Goal: Task Accomplishment & Management: Complete application form

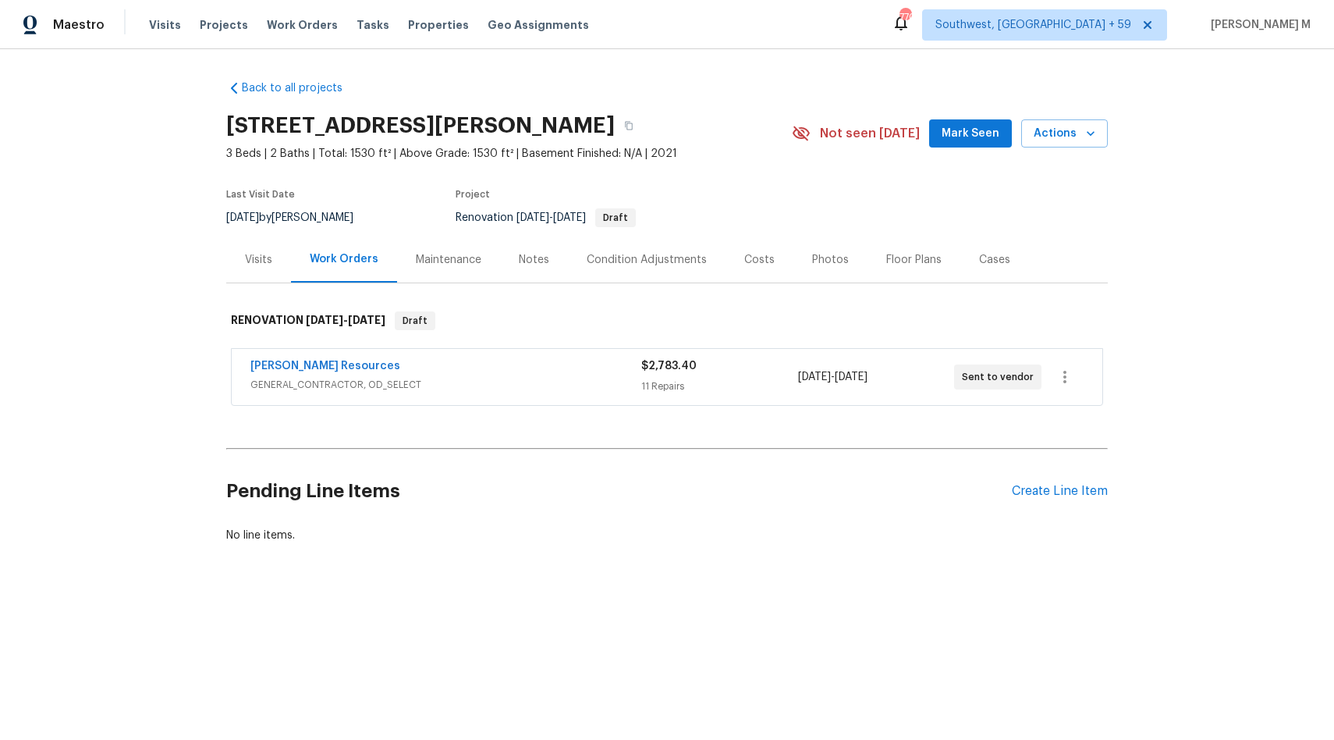
click at [255, 257] on div "Visits" at bounding box center [258, 260] width 27 height 16
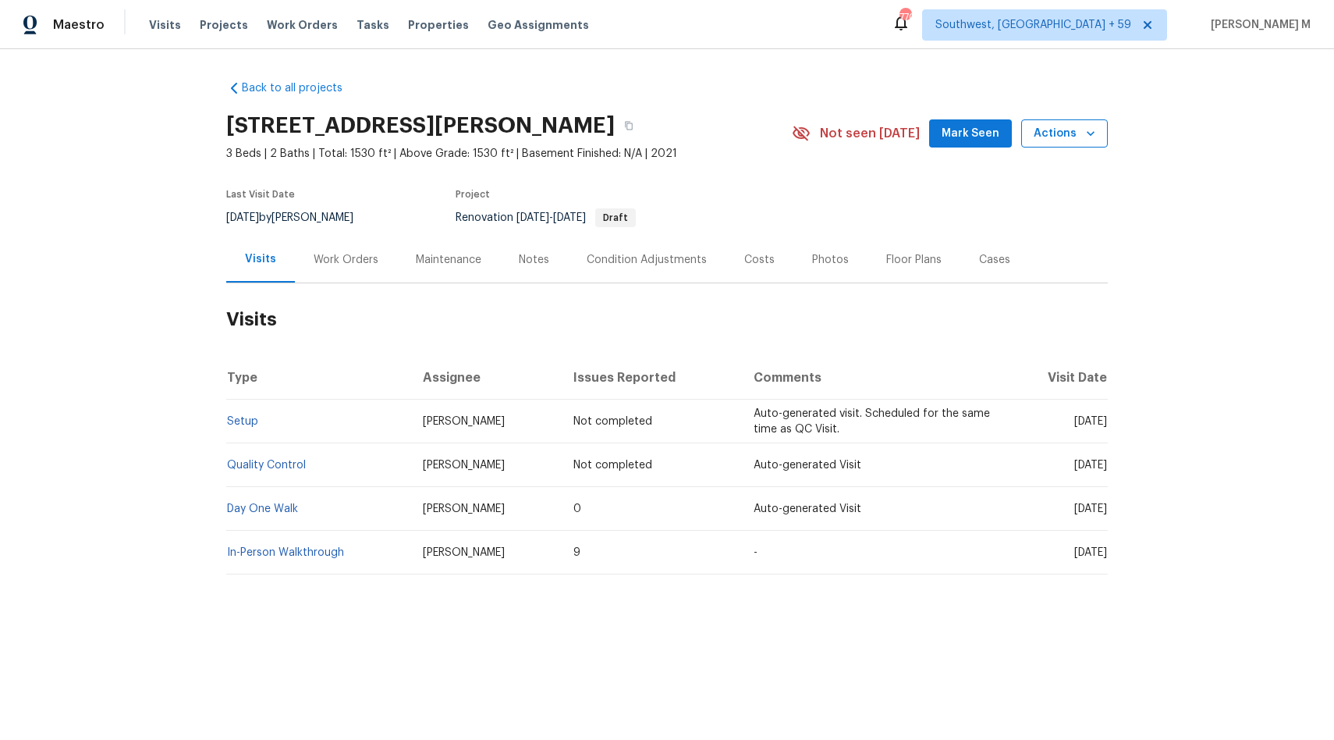
click at [1098, 126] on icon "button" at bounding box center [1091, 134] width 16 height 16
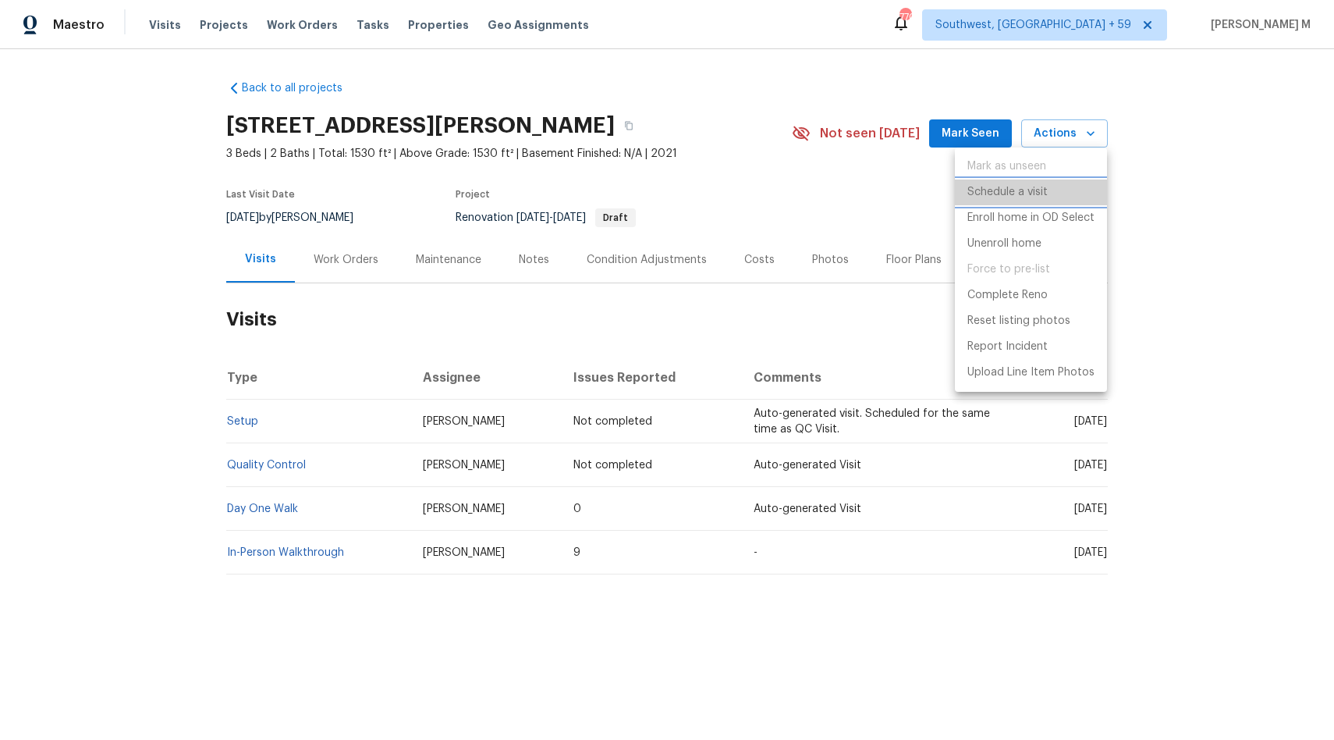
click at [1038, 188] on p "Schedule a visit" at bounding box center [1008, 192] width 80 height 16
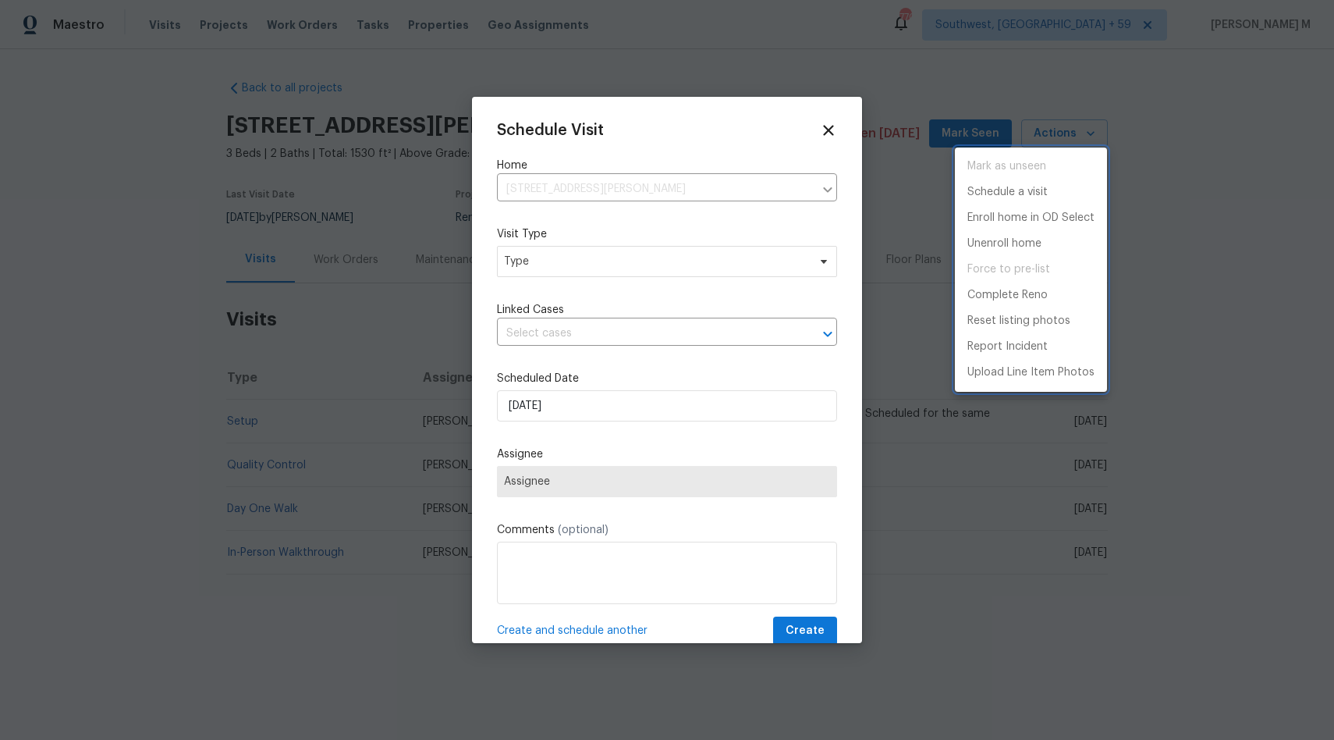
click at [668, 177] on div at bounding box center [667, 370] width 1334 height 740
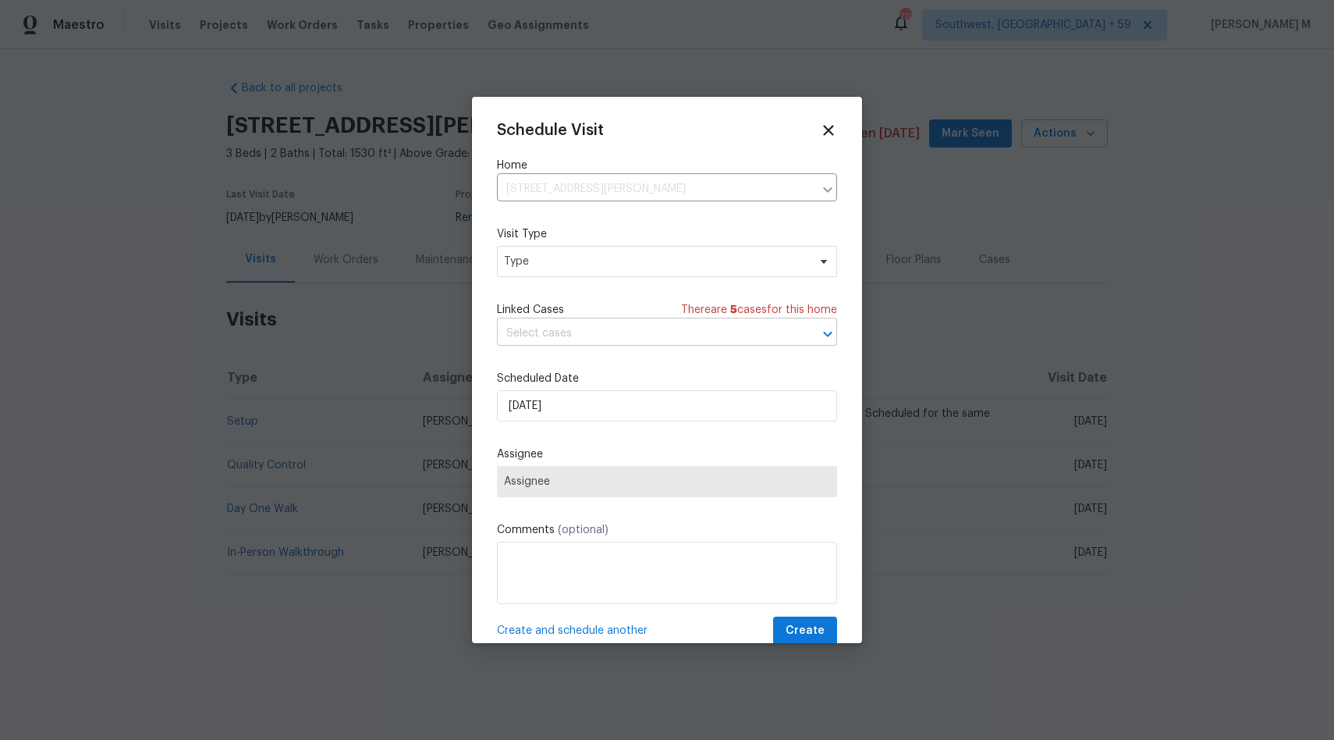
click at [595, 325] on input "text" at bounding box center [645, 333] width 296 height 24
click at [550, 304] on span "Linked Cases" at bounding box center [530, 310] width 67 height 16
click at [561, 260] on span "Type" at bounding box center [656, 262] width 304 height 16
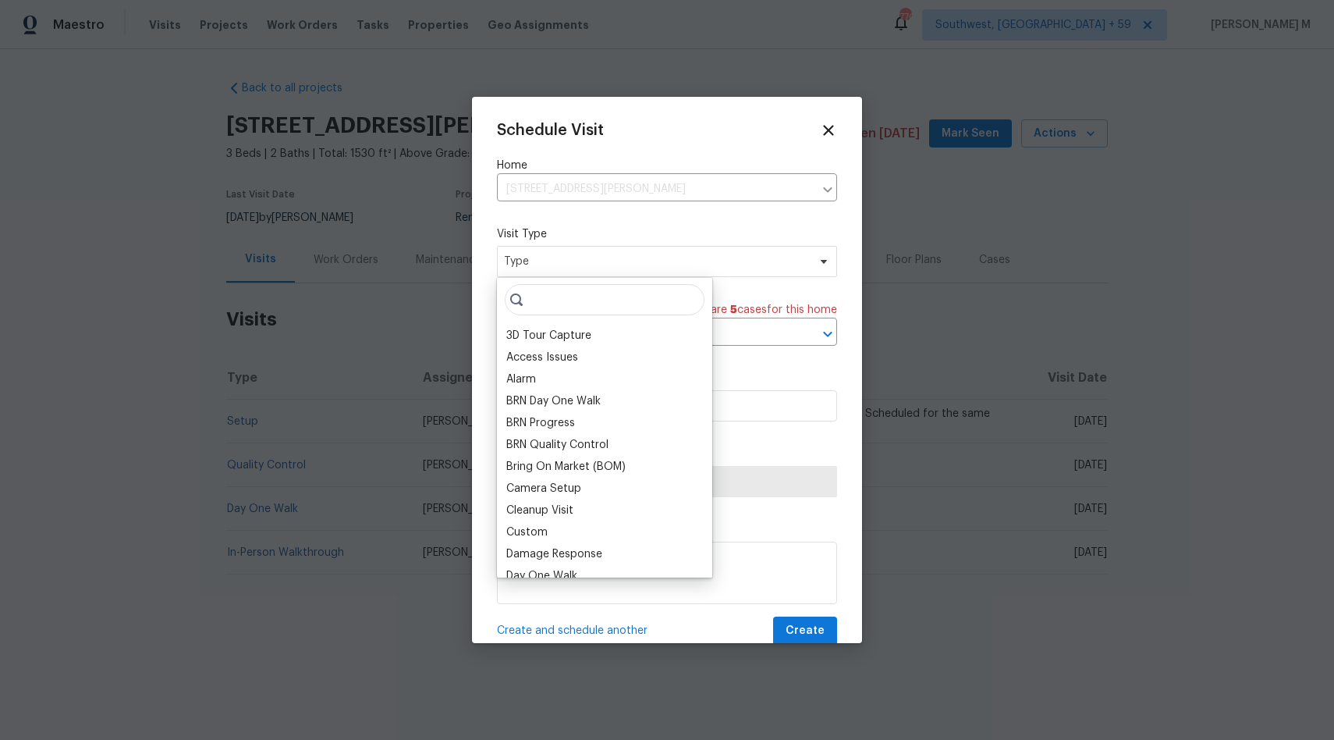
click at [583, 300] on input "search" at bounding box center [605, 299] width 200 height 31
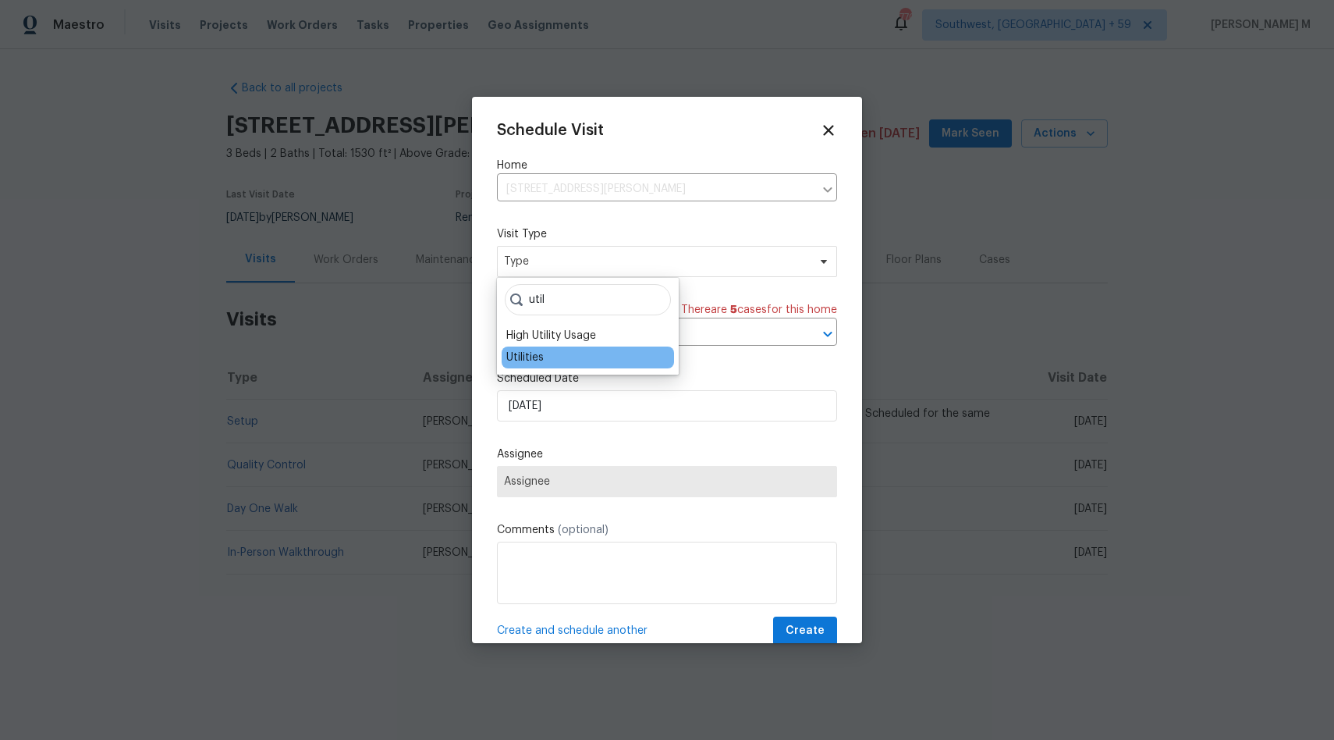
type input "util"
click at [528, 357] on div "Utilities" at bounding box center [524, 358] width 37 height 16
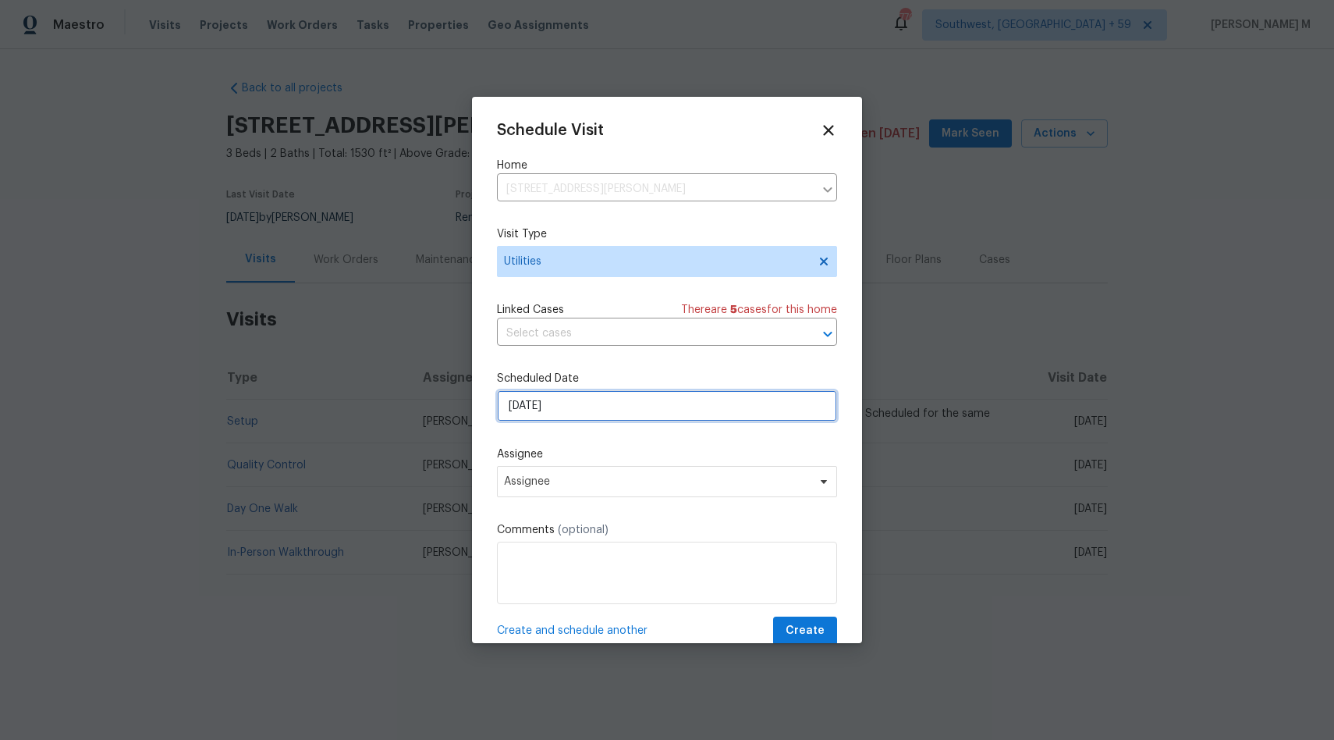
click at [566, 396] on input "[DATE]" at bounding box center [667, 405] width 340 height 31
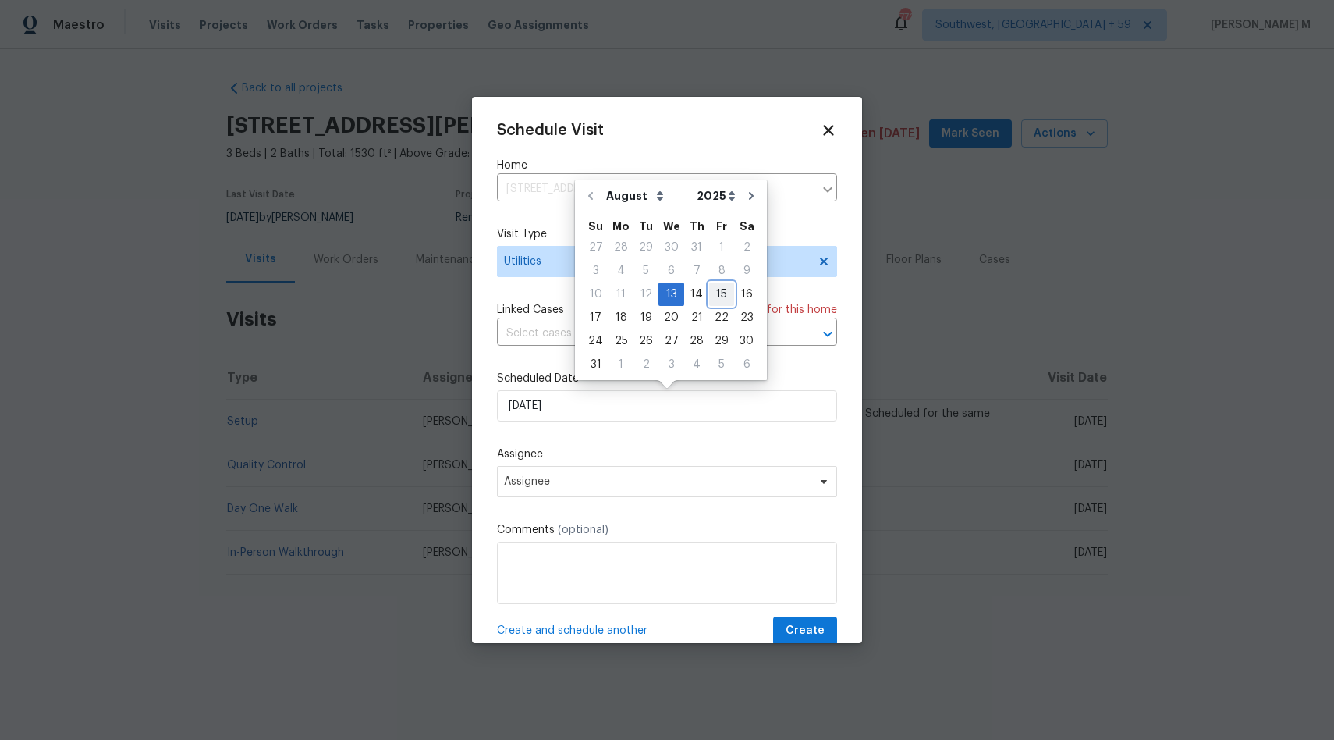
click at [721, 297] on div "15" at bounding box center [721, 294] width 25 height 22
type input "[DATE]"
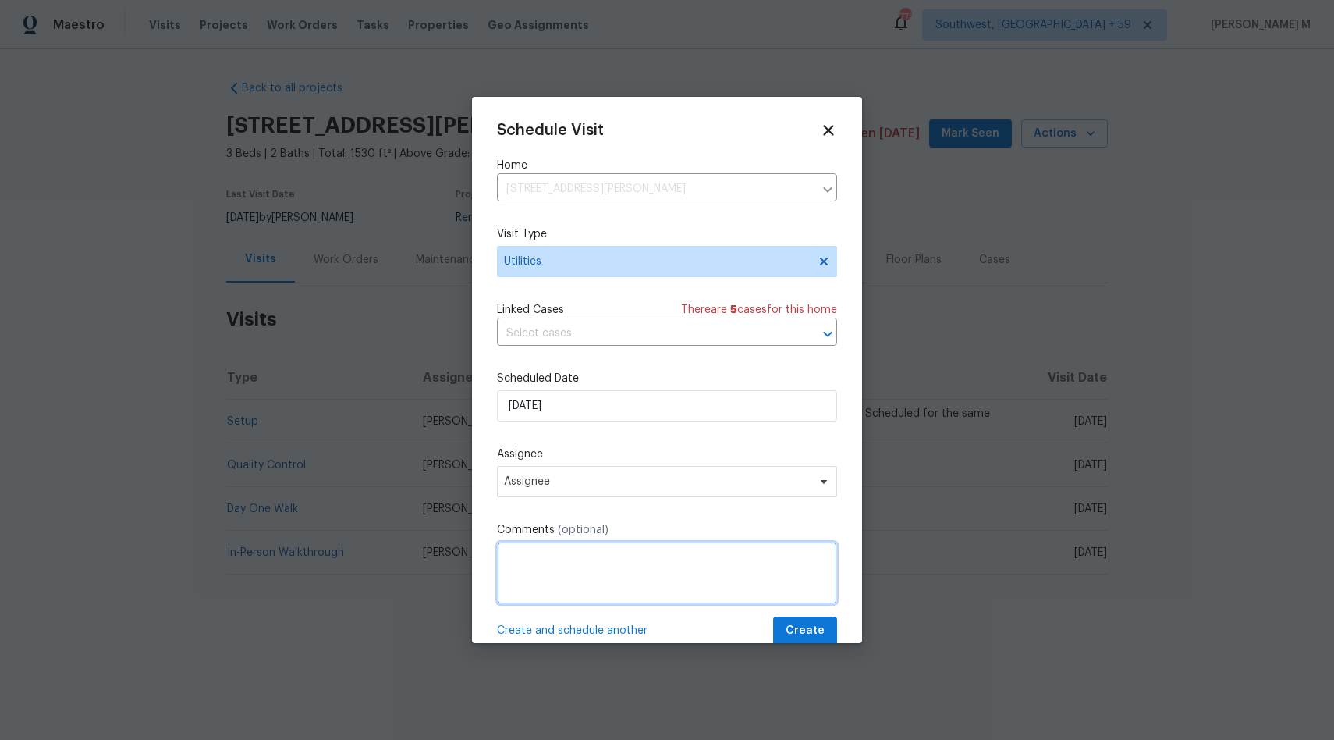
click at [565, 568] on textarea at bounding box center [667, 572] width 340 height 62
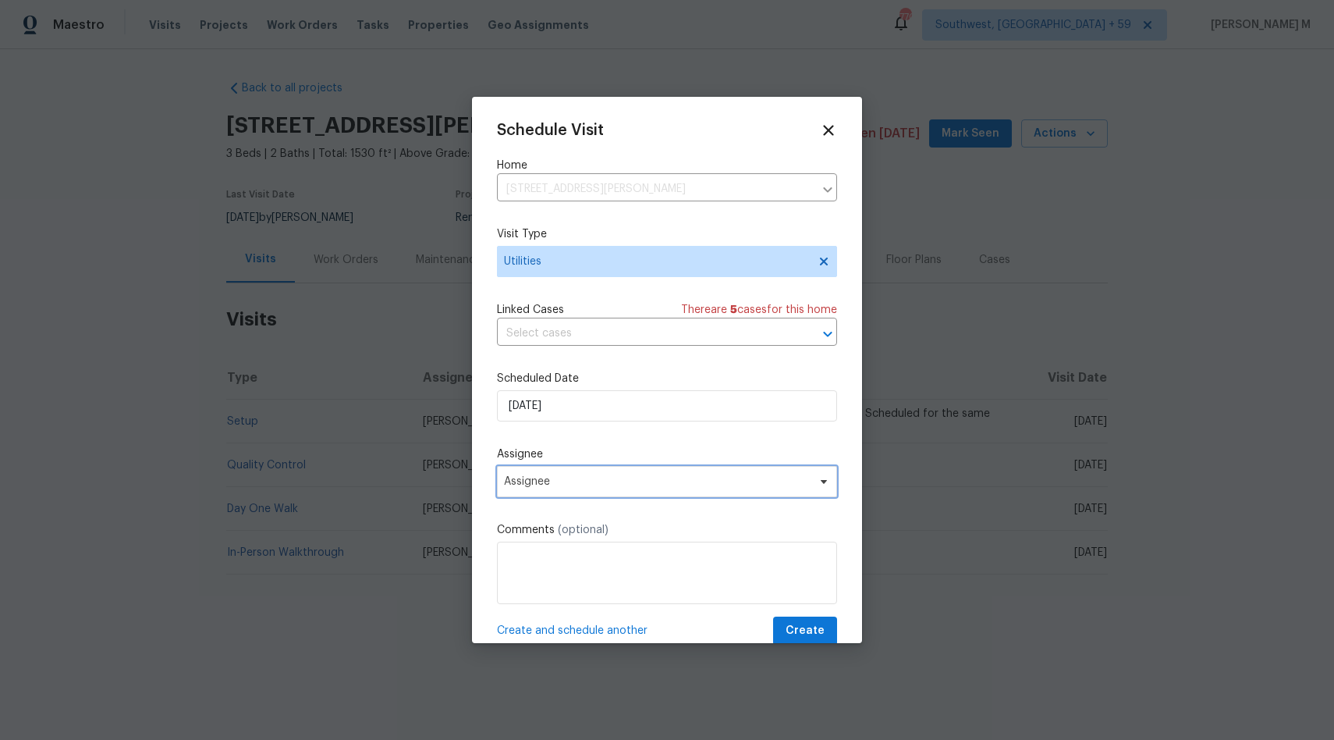
click at [621, 490] on span "Assignee" at bounding box center [667, 481] width 340 height 31
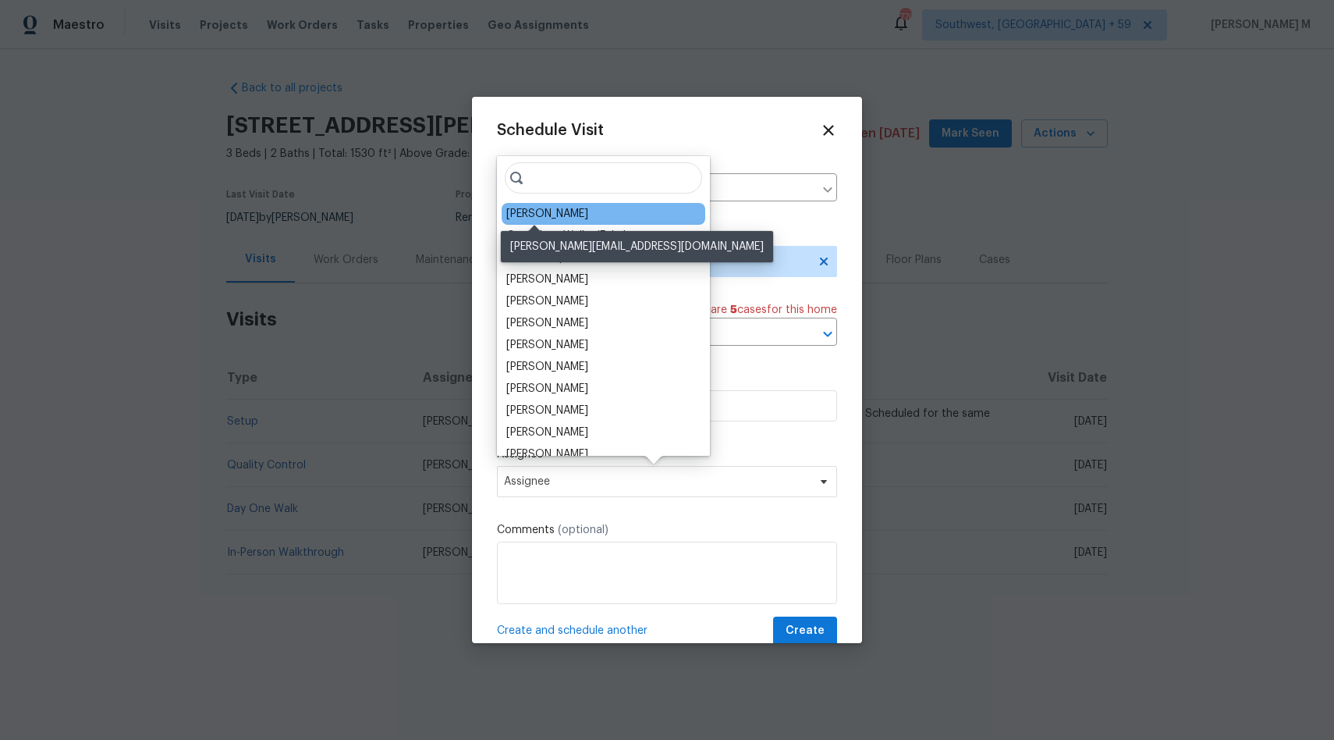
click at [513, 218] on div "[PERSON_NAME]" at bounding box center [547, 214] width 82 height 16
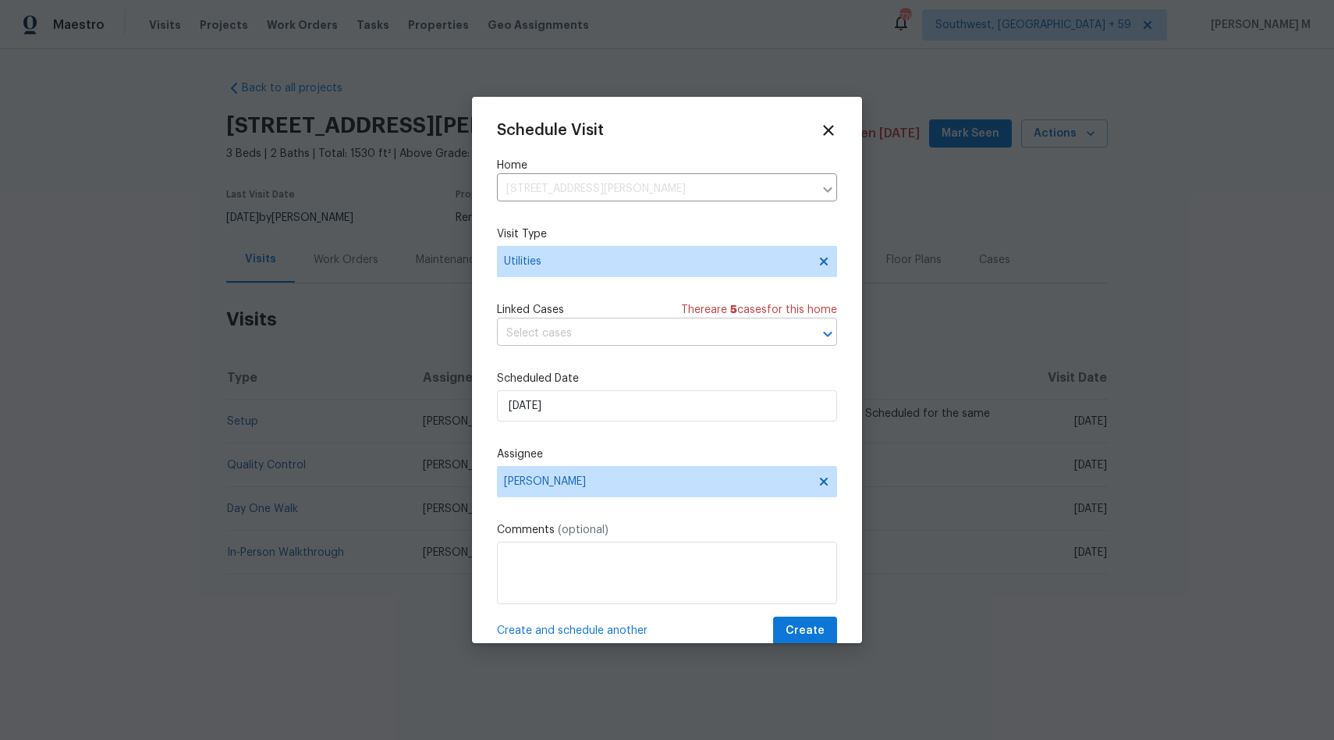
click at [620, 326] on input "text" at bounding box center [645, 333] width 296 height 24
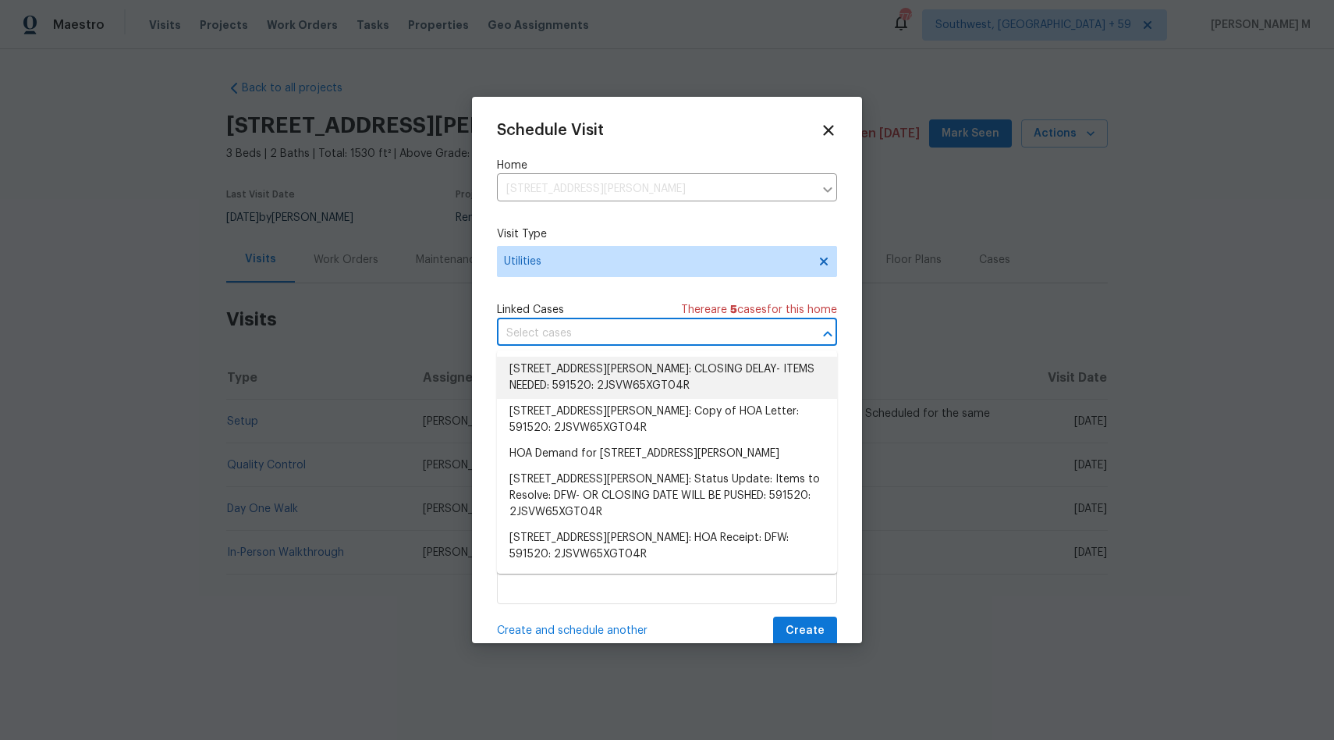
click at [620, 326] on input "text" at bounding box center [645, 333] width 296 height 24
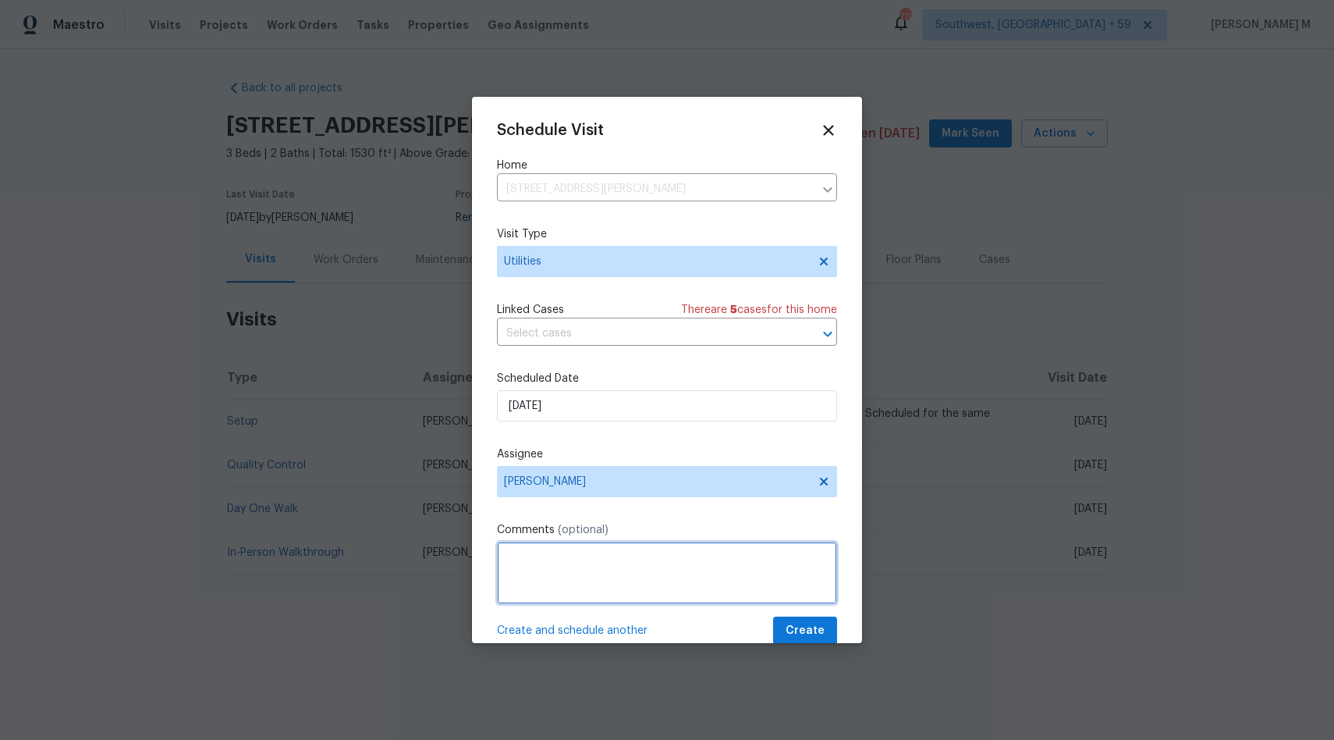
click at [566, 558] on textarea at bounding box center [667, 572] width 340 height 62
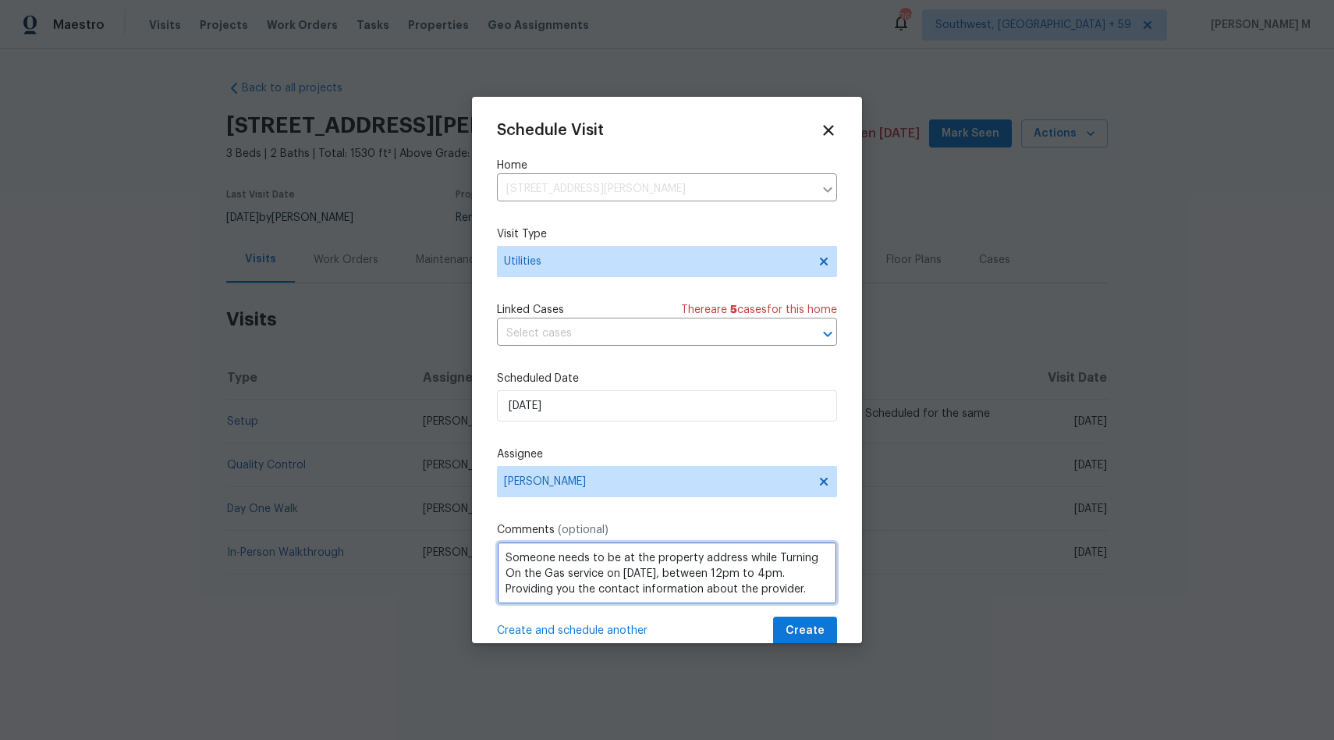
paste textarea "Provider Name Atmos Energy ([GEOGRAPHIC_DATA])"
click at [502, 598] on textarea "Someone needs to be at the property address while Turning On the Gas service on…" at bounding box center [667, 572] width 340 height 62
click at [723, 599] on textarea "Someone needs to be at the property address while Turning On the Gas service on…" at bounding box center [667, 572] width 340 height 62
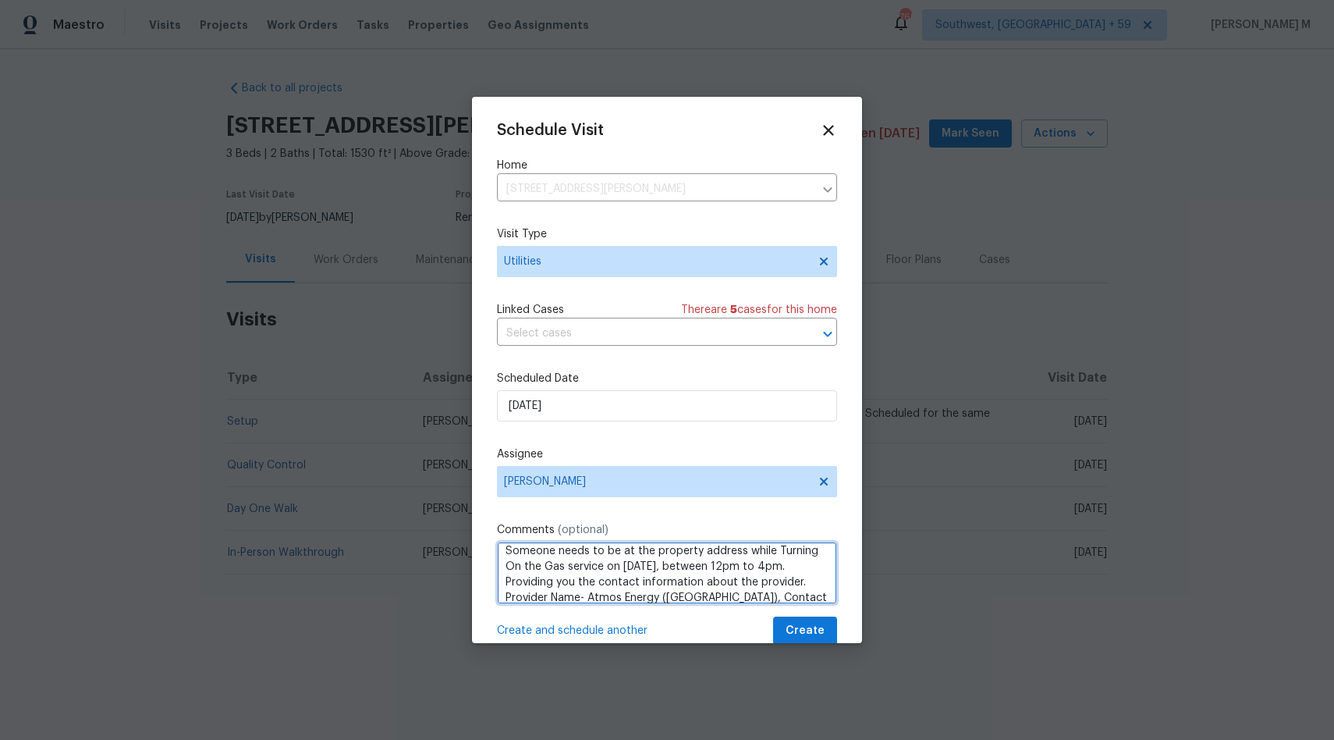
paste textarea "[PHONE_NUMBER]"
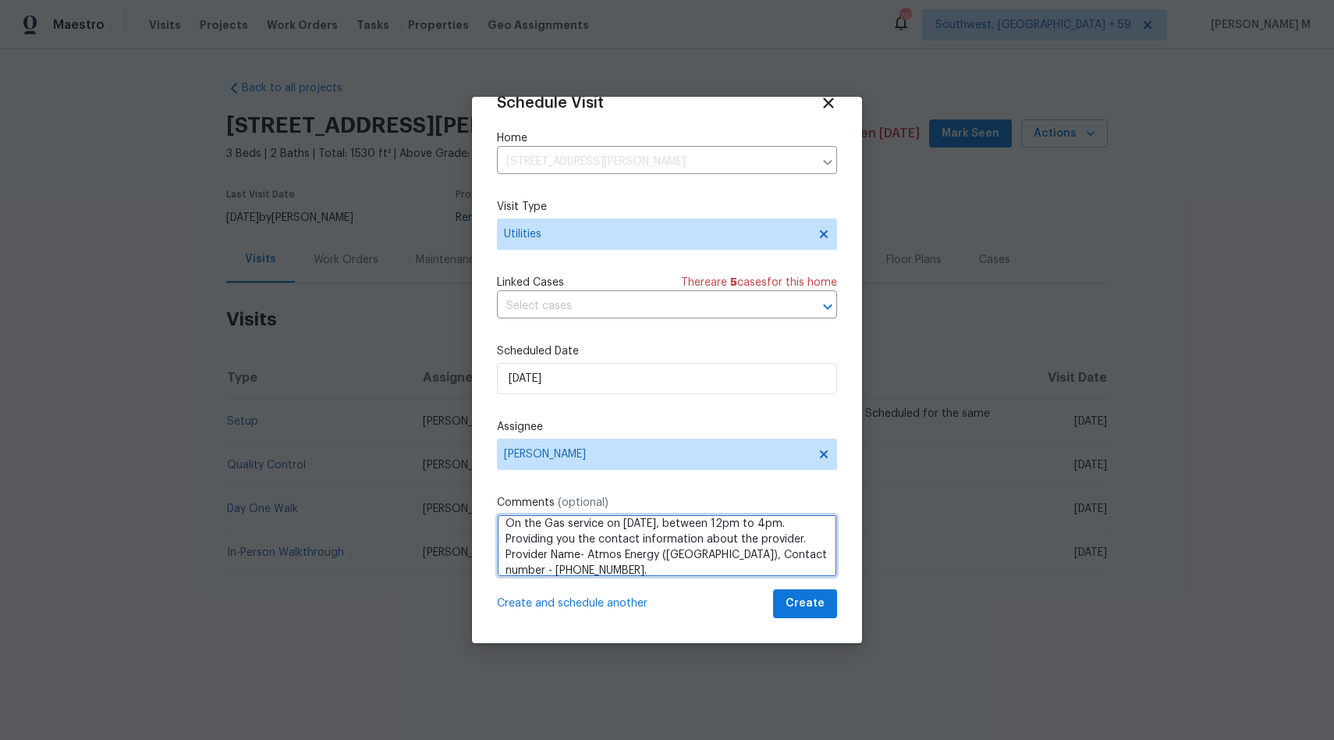
scroll to position [0, 0]
click at [555, 532] on textarea "Someone needs to be at the property address while Turning On the Gas service on…" at bounding box center [667, 545] width 340 height 62
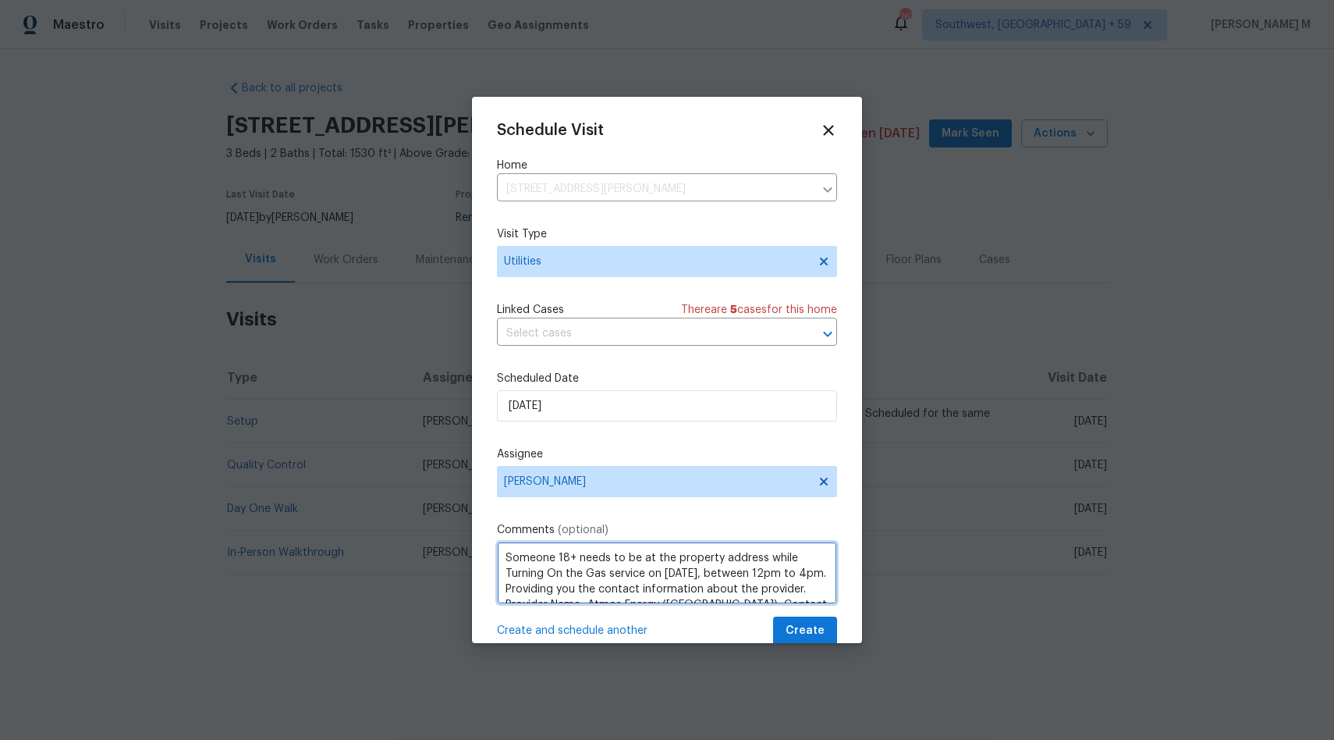
click at [505, 556] on textarea "Someone 18+ needs to be at the property address while Turning On the Gas servic…" at bounding box center [667, 572] width 340 height 62
click at [565, 565] on textarea "Hi Team, Someone 18+ needs to be at the property address while Turning On the G…" at bounding box center [667, 572] width 340 height 62
click at [528, 564] on textarea "Hi Team, Someone 18+ needs to be at the property address while Turning On the G…" at bounding box center [667, 572] width 340 height 62
click at [598, 566] on textarea "Hi Team, Someone 18+ needs to be at the property address while Turning On the G…" at bounding box center [667, 572] width 340 height 62
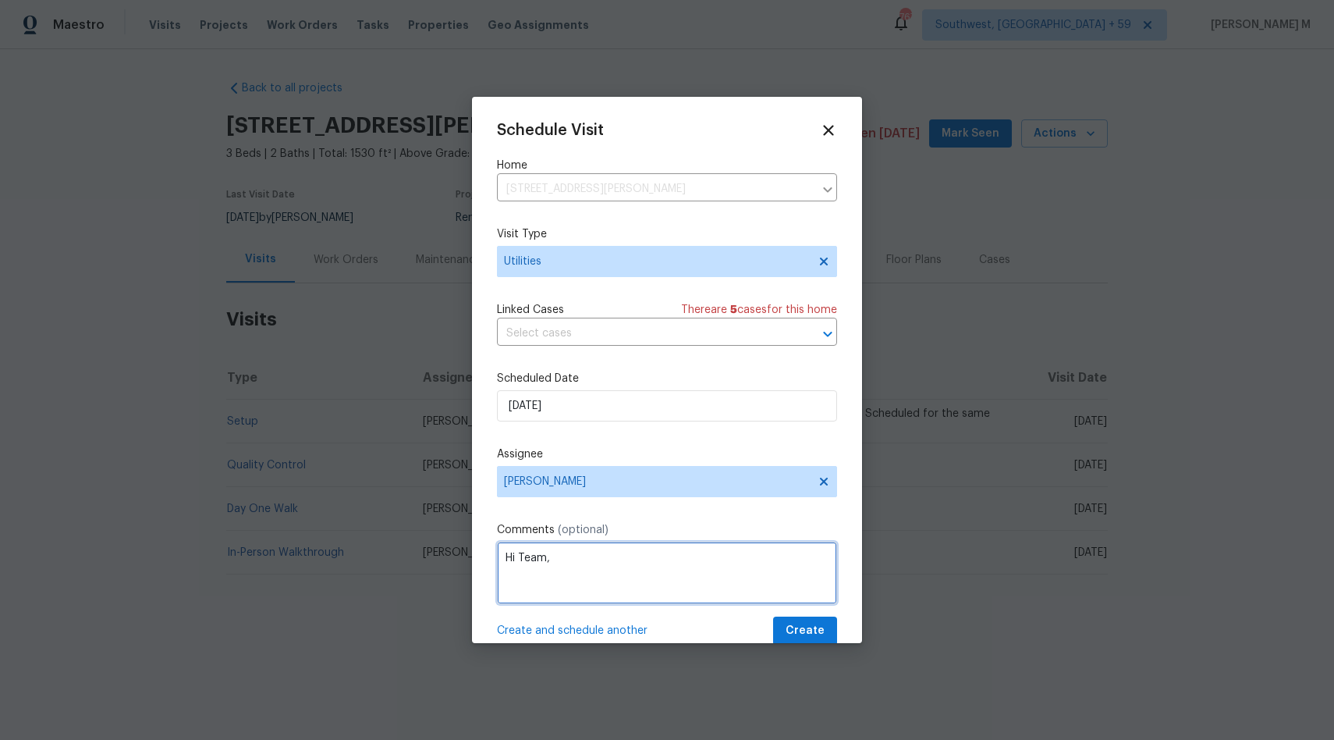
paste textarea "[STREET_ADDRESS][PERSON_NAME]"
drag, startPoint x: 687, startPoint y: 588, endPoint x: 467, endPoint y: 587, distance: 219.3
click at [467, 587] on div "Schedule Visit Home [STREET_ADDRESS][PERSON_NAME] ​ Visit Type Utilities Linked…" at bounding box center [667, 370] width 1334 height 740
click at [708, 579] on textarea "Hi Team, [STREET_ADDRESS][PERSON_NAME] Someone 18+ needs to be at the property …" at bounding box center [667, 572] width 340 height 62
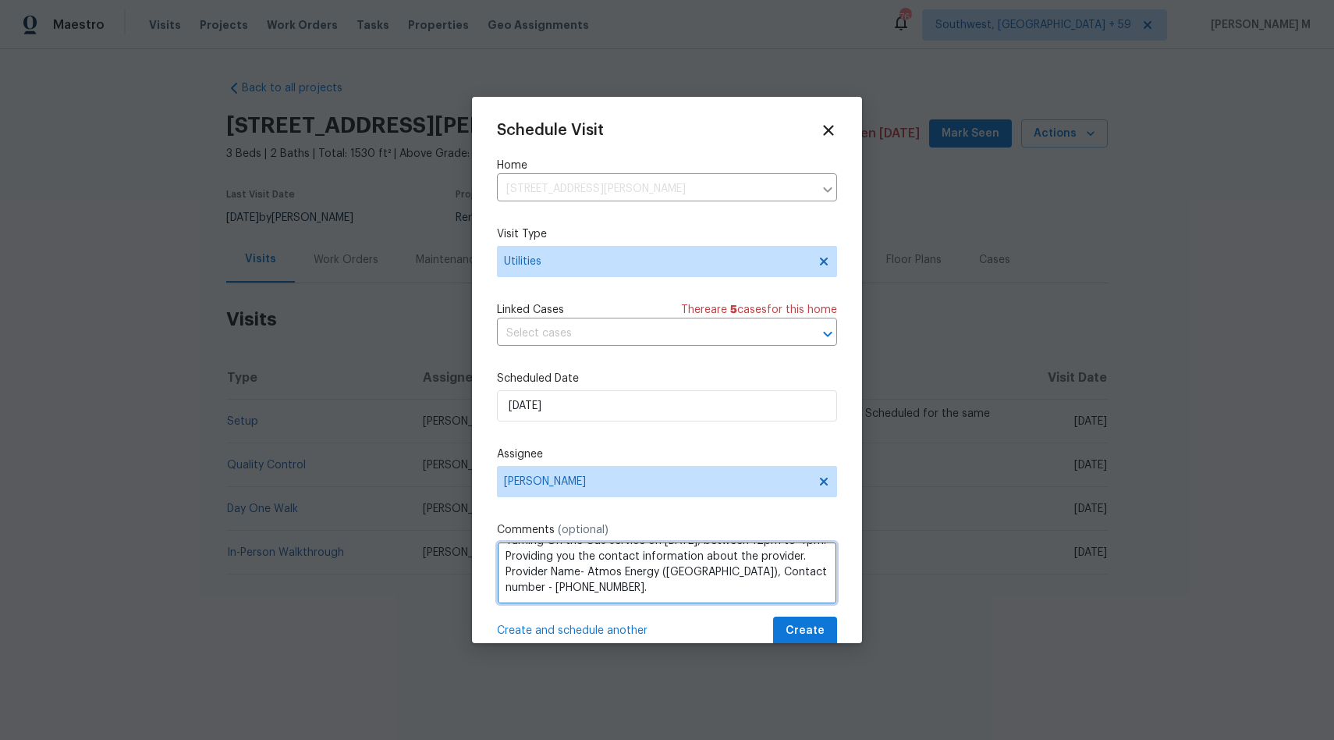
scroll to position [14, 0]
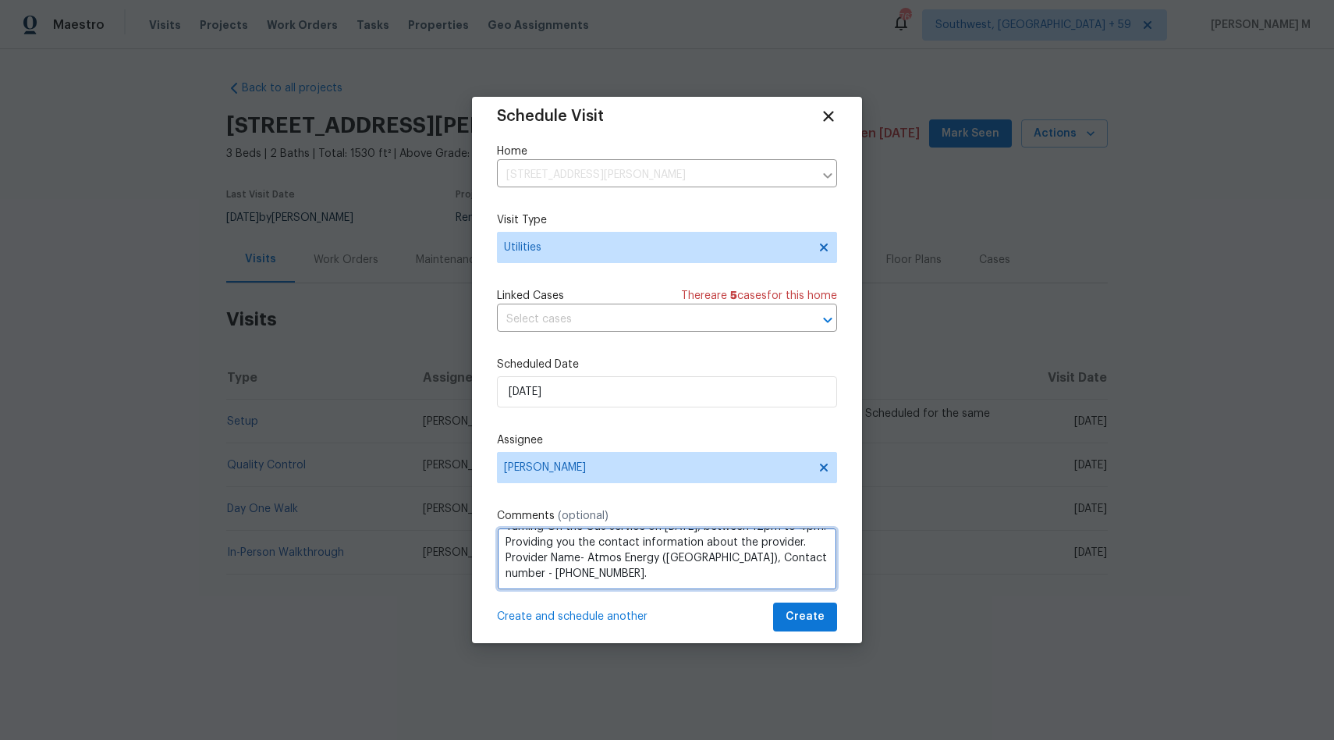
click at [591, 587] on textarea "Hi Team, [STREET_ADDRESS][PERSON_NAME] Someone 18+ needs to be at the property …" at bounding box center [667, 558] width 340 height 62
type textarea "Hi Team, [STREET_ADDRESS][PERSON_NAME] Someone 18+ needs to be at the property …"
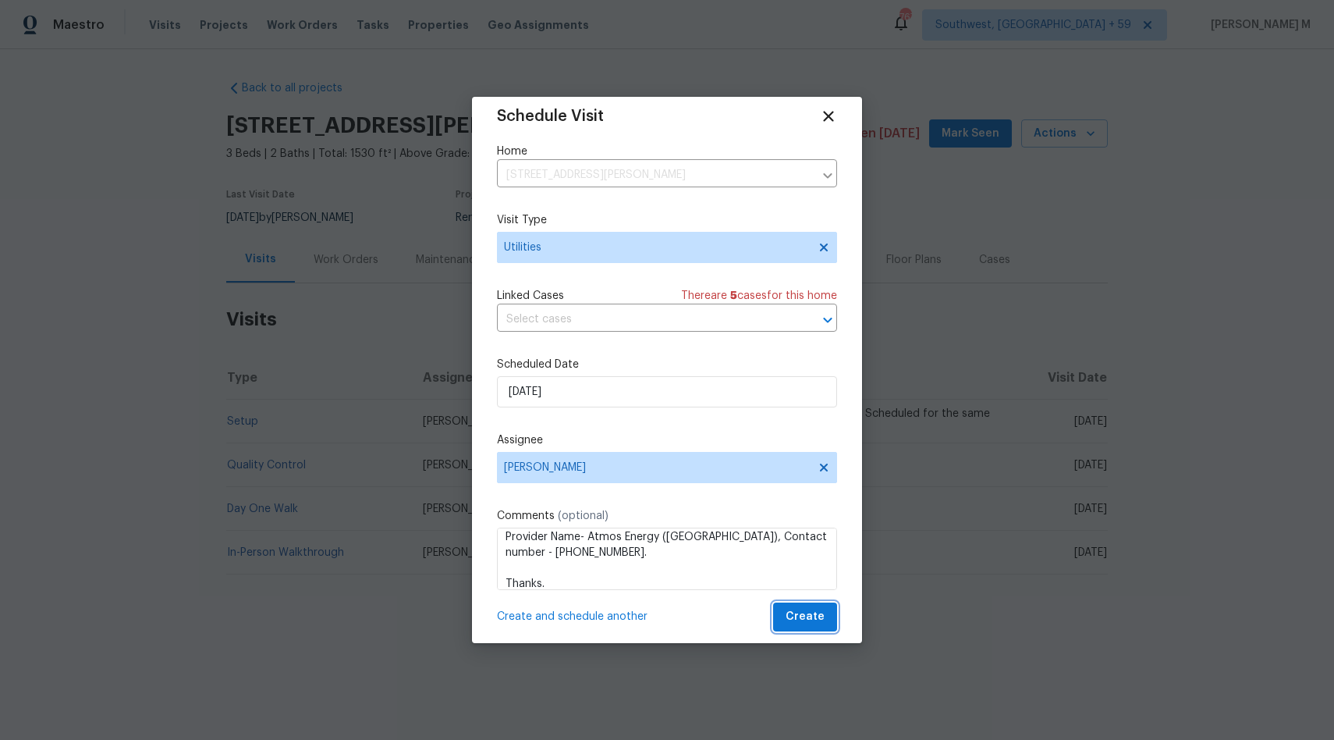
click at [813, 616] on span "Create" at bounding box center [805, 617] width 39 height 20
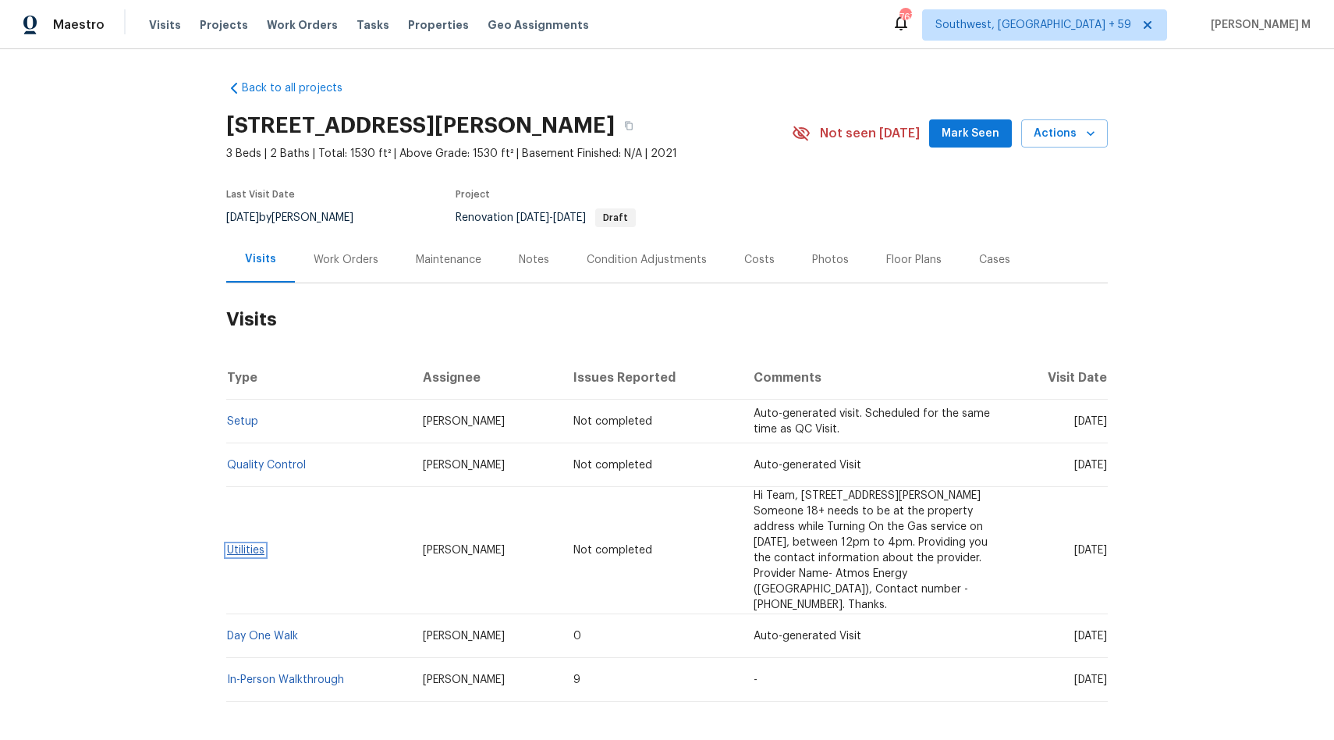
click at [235, 545] on link "Utilities" at bounding box center [245, 550] width 37 height 11
